Goal: Find specific page/section: Find specific page/section

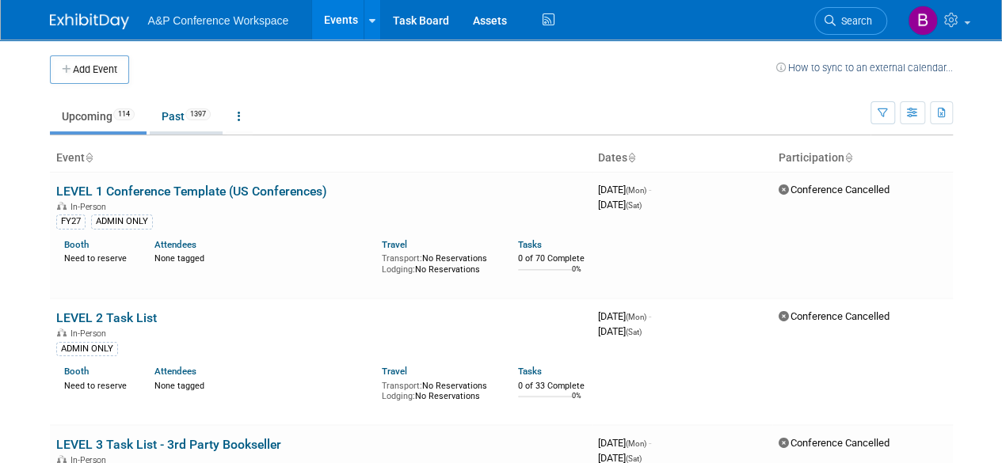
click at [176, 120] on link "Past 1397" at bounding box center [186, 116] width 73 height 30
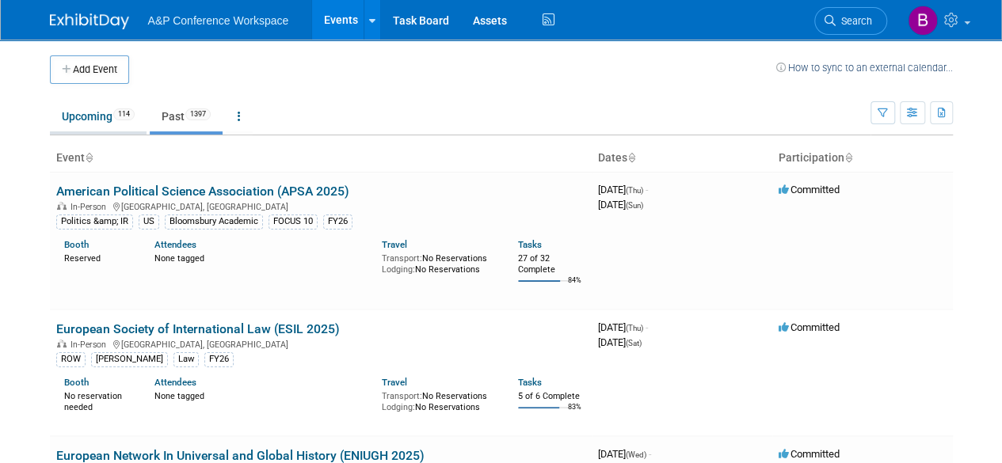
click at [84, 121] on link "Upcoming 114" at bounding box center [98, 116] width 97 height 30
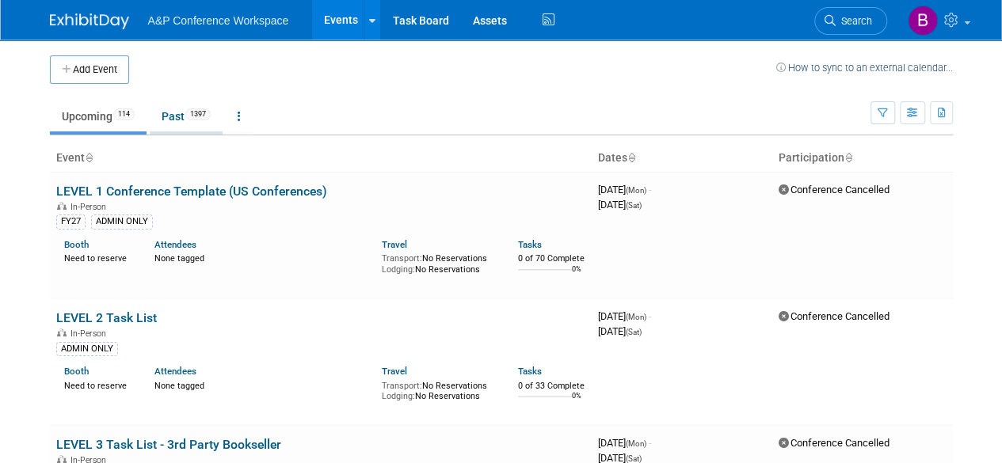
click at [173, 118] on link "Past 1397" at bounding box center [186, 116] width 73 height 30
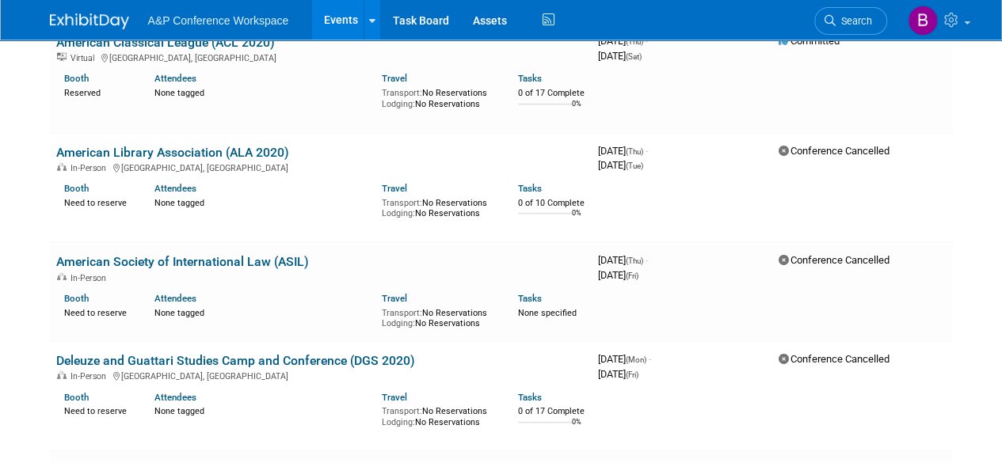
scroll to position [27650, 0]
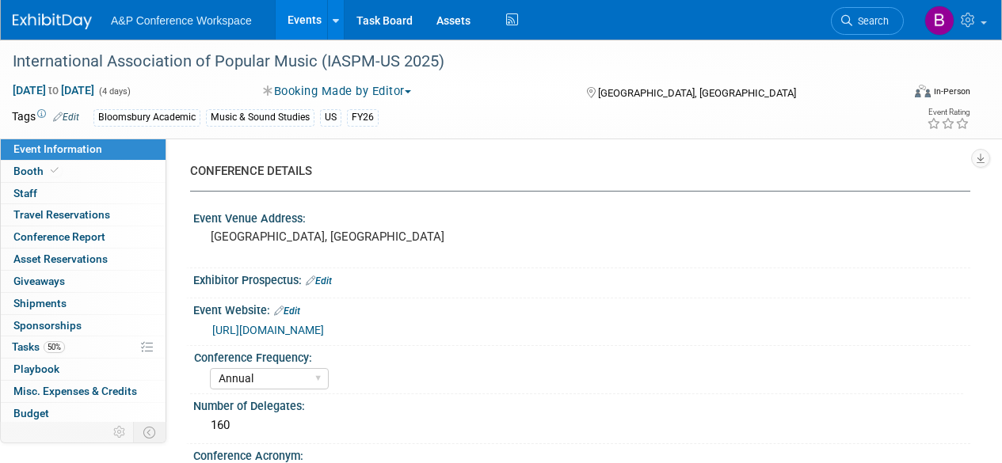
select select "Annual"
select select "Level 4"
select select "Editor Attendance Only"
select select "Music & Sound Studies"
select select "Bloomsbury Academic"
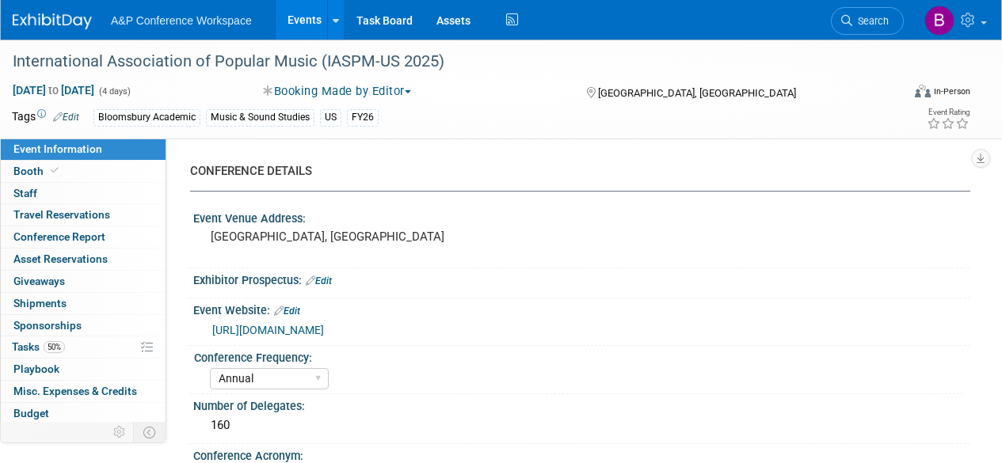
select select "[PERSON_NAME]"
select select "Brand/Subject Presence​"
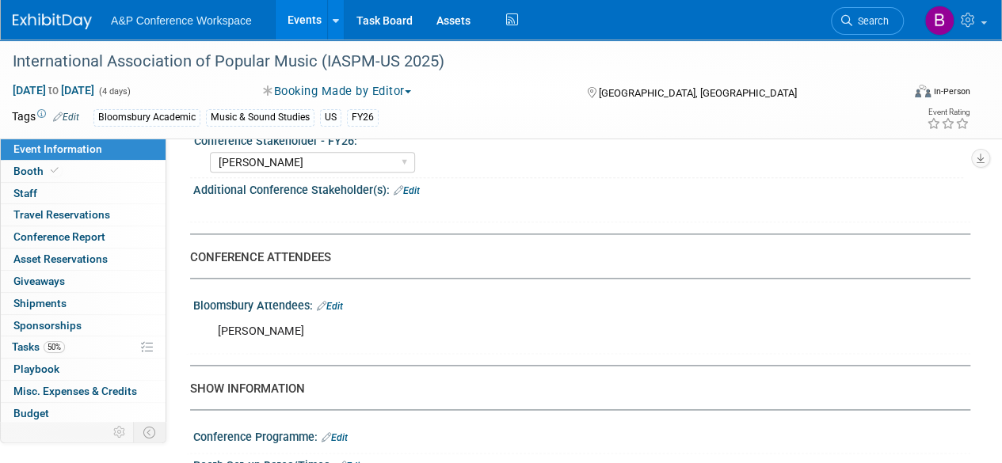
scroll to position [1030, 0]
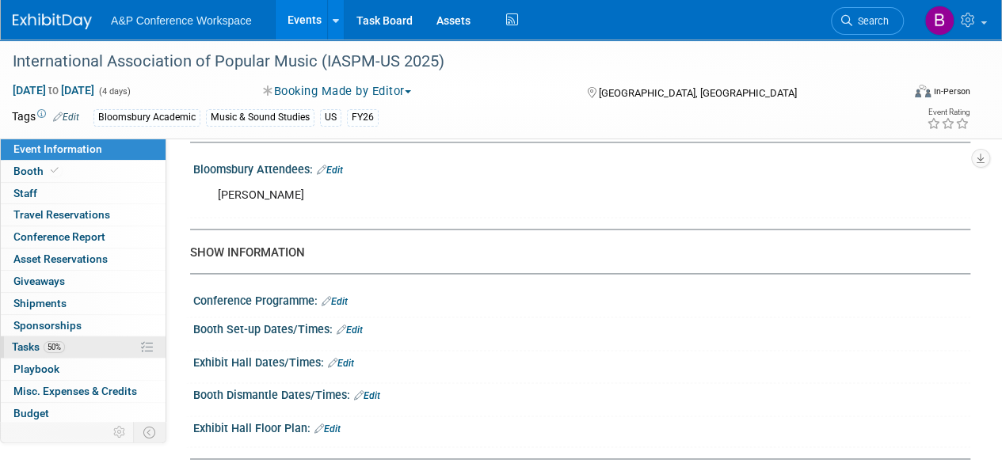
click at [75, 337] on link "50% Tasks 50%" at bounding box center [83, 347] width 165 height 21
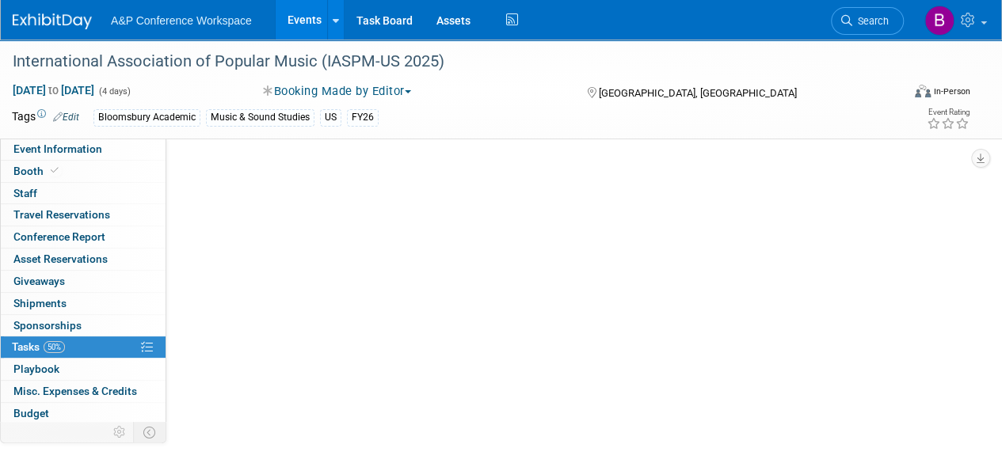
scroll to position [0, 0]
